Goal: Find specific page/section: Find specific page/section

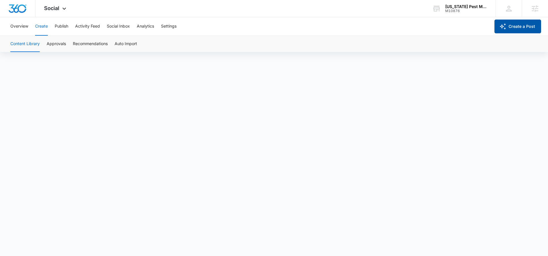
click at [506, 28] on button "Create a Post" at bounding box center [517, 27] width 47 height 14
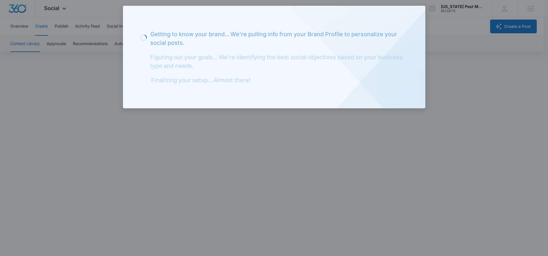
click at [464, 48] on div at bounding box center [274, 128] width 548 height 256
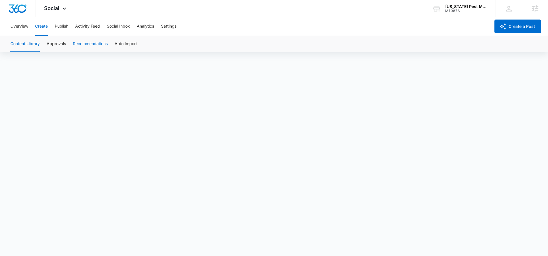
scroll to position [4, 0]
click at [60, 26] on button "Publish" at bounding box center [62, 26] width 14 height 18
click at [35, 26] on button "Create" at bounding box center [41, 26] width 13 height 18
click at [62, 47] on button "Approvals" at bounding box center [56, 44] width 19 height 16
click at [476, 4] on div "[US_STATE] Pest Management" at bounding box center [466, 6] width 42 height 5
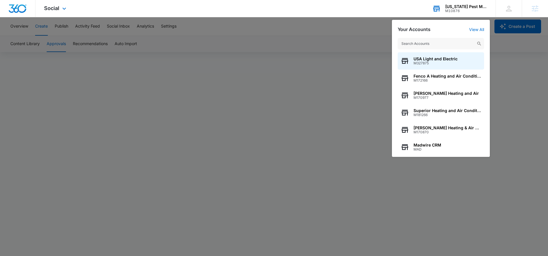
click at [441, 41] on input "text" at bounding box center [441, 44] width 86 height 12
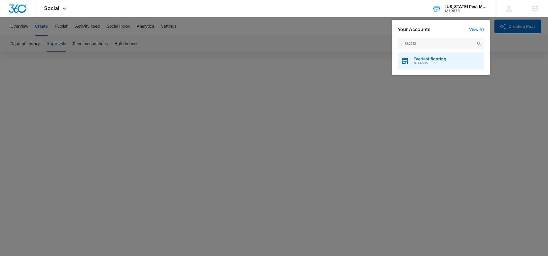
type input "m332712"
click at [455, 58] on div "Everlast flooring M332712" at bounding box center [441, 60] width 86 height 17
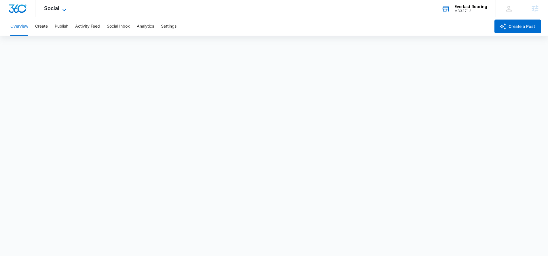
click at [65, 9] on icon at bounding box center [63, 10] width 3 height 2
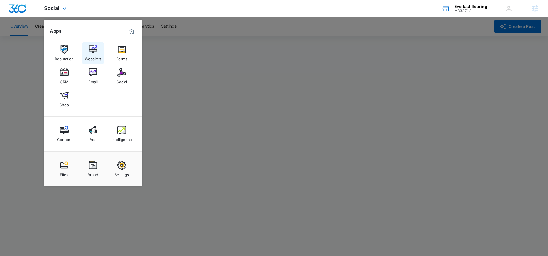
click at [90, 55] on div "Websites" at bounding box center [93, 57] width 16 height 7
